Goal: Task Accomplishment & Management: Manage account settings

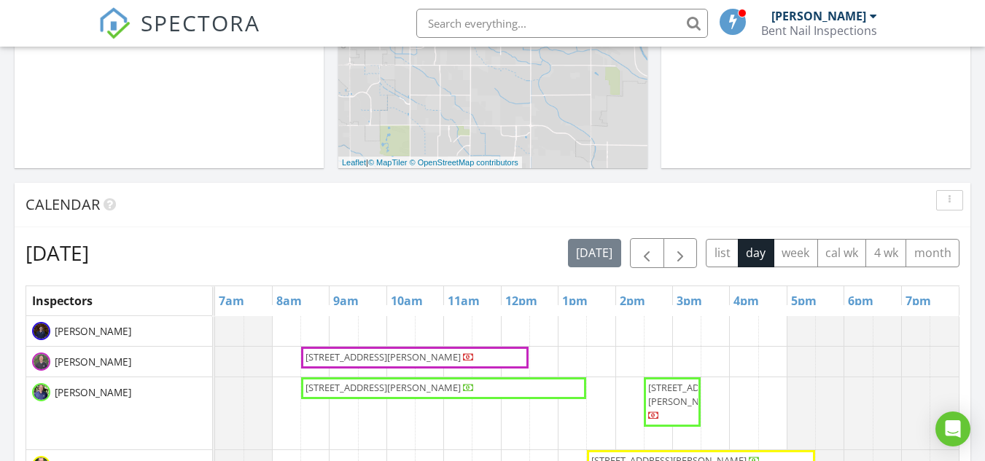
scroll to position [437, 0]
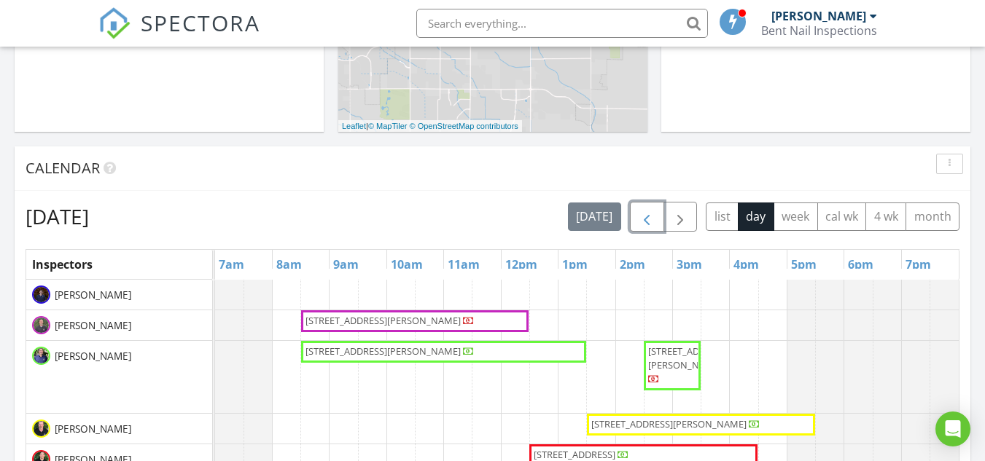
click at [649, 223] on span "button" at bounding box center [646, 216] width 17 height 17
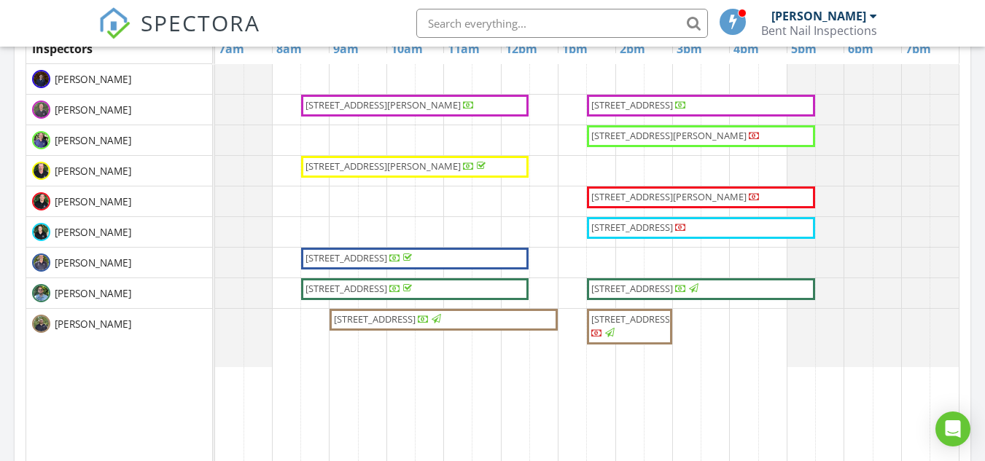
scroll to position [656, 0]
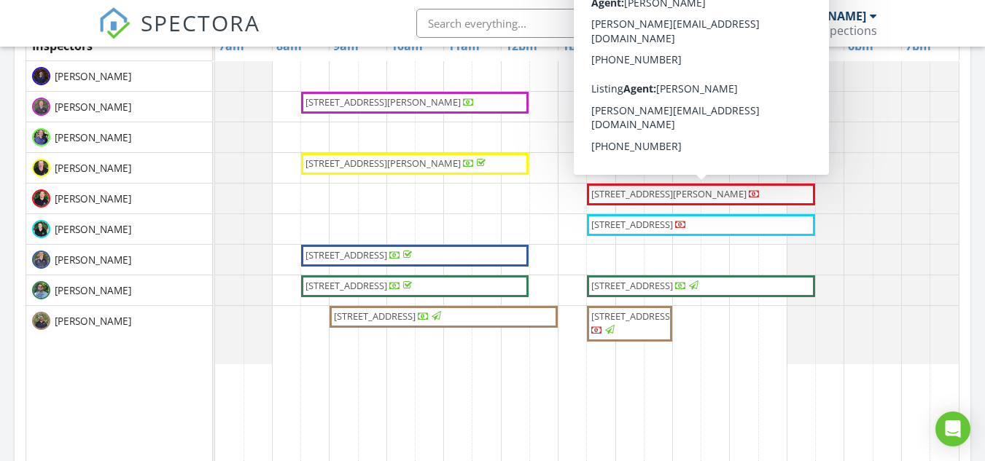
click at [696, 195] on span "310 S Harding St, Boise 83705" at bounding box center [668, 193] width 155 height 13
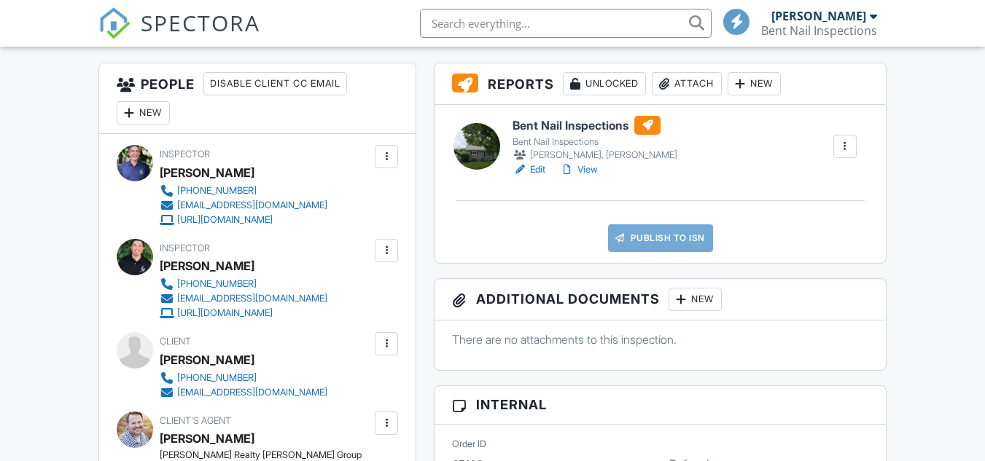
click at [541, 172] on link "Edit" at bounding box center [528, 170] width 33 height 15
